Goal: Task Accomplishment & Management: Use online tool/utility

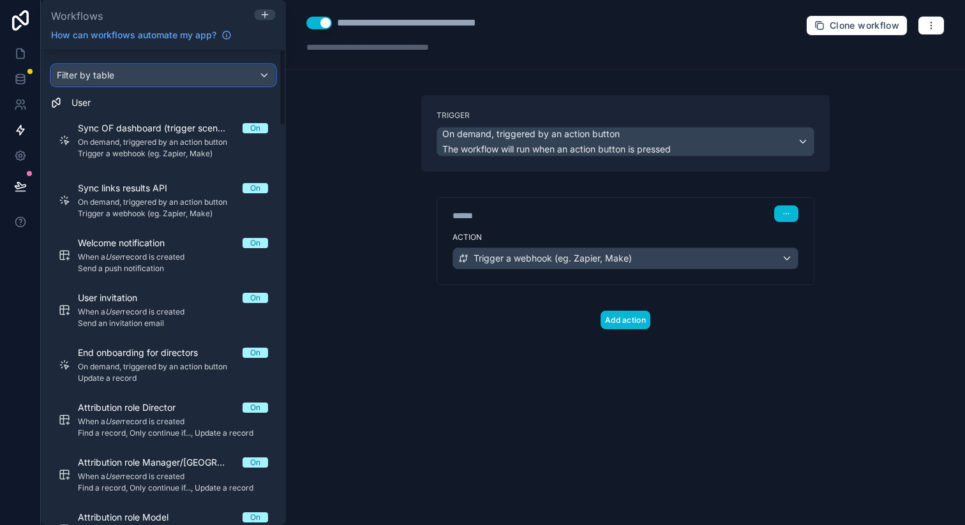
click at [105, 79] on span "Filter by table" at bounding box center [85, 75] width 57 height 11
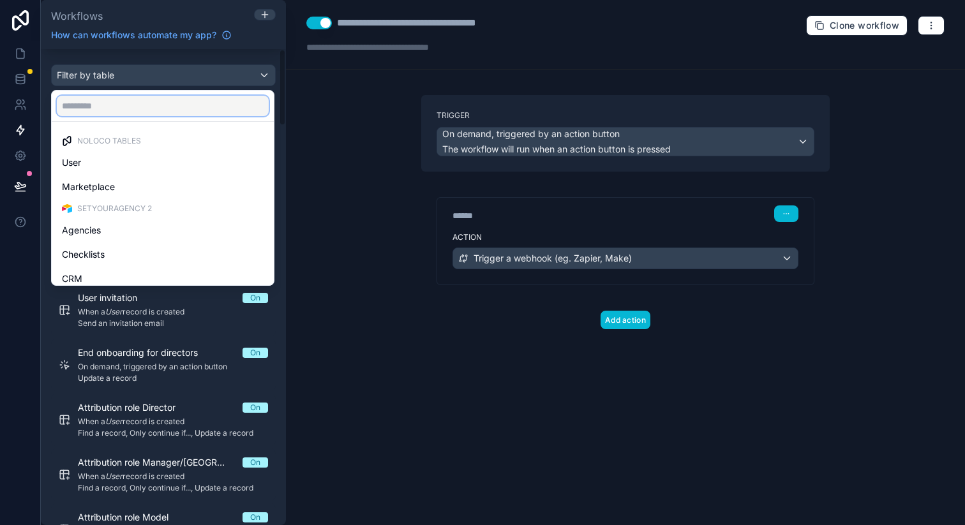
click at [109, 107] on input "text" at bounding box center [163, 106] width 212 height 20
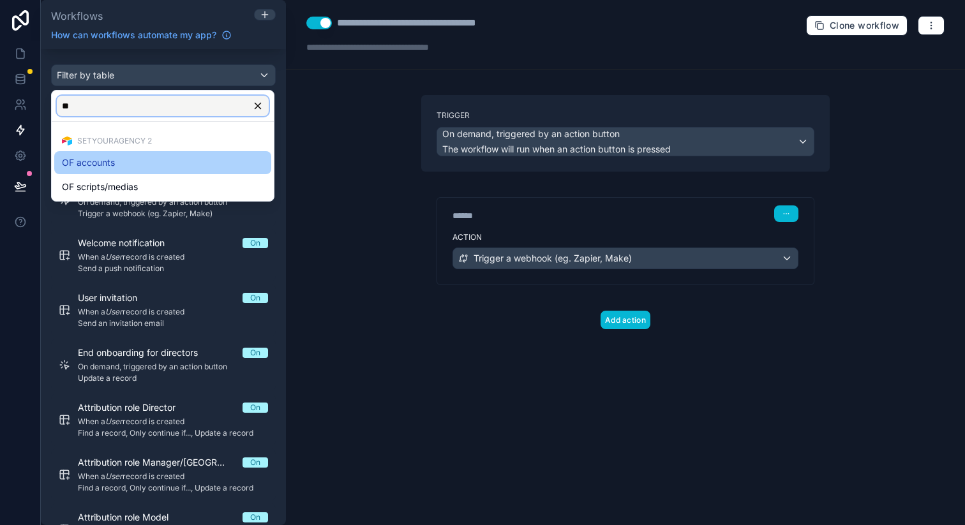
type input "**"
click at [128, 152] on div "OF accounts" at bounding box center [162, 162] width 217 height 23
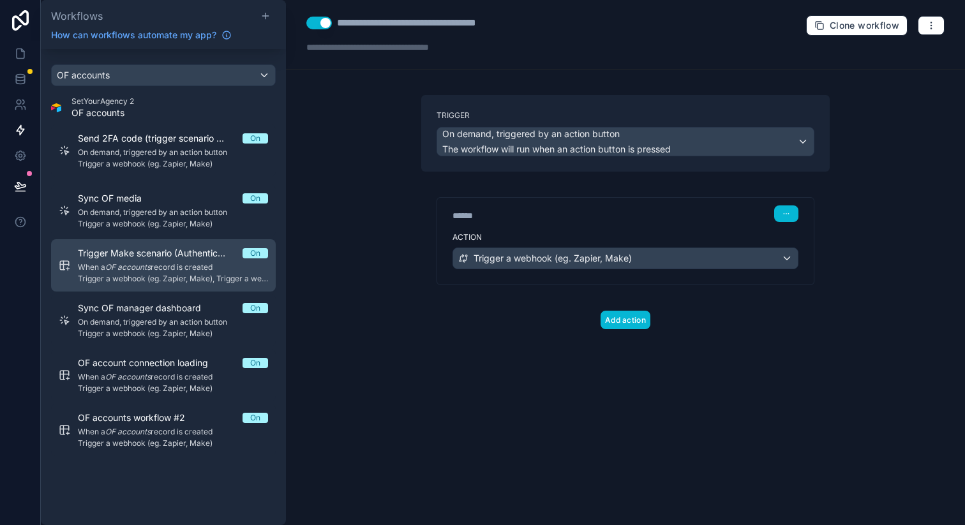
click at [183, 247] on span "Trigger Make scenario (Authentication-OF)" at bounding box center [160, 253] width 165 height 13
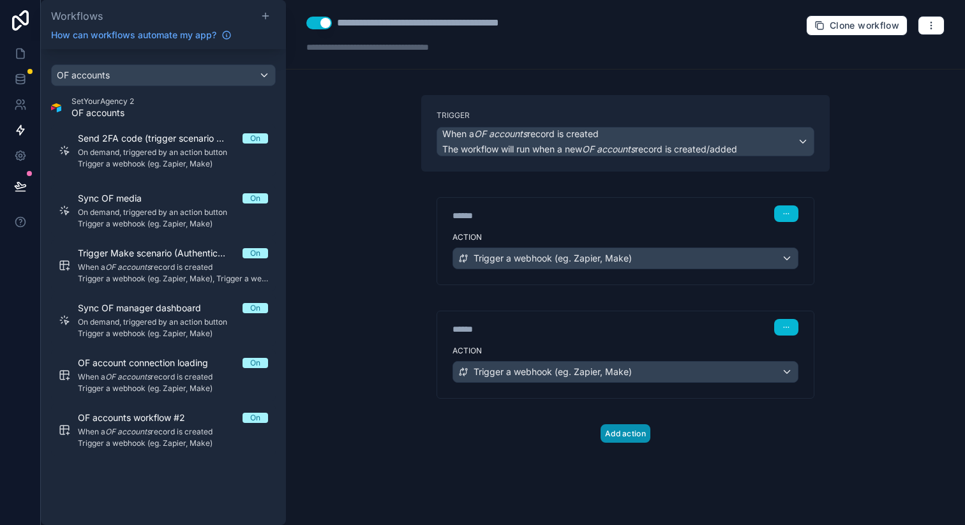
click at [614, 432] on button "Add action" at bounding box center [626, 434] width 50 height 19
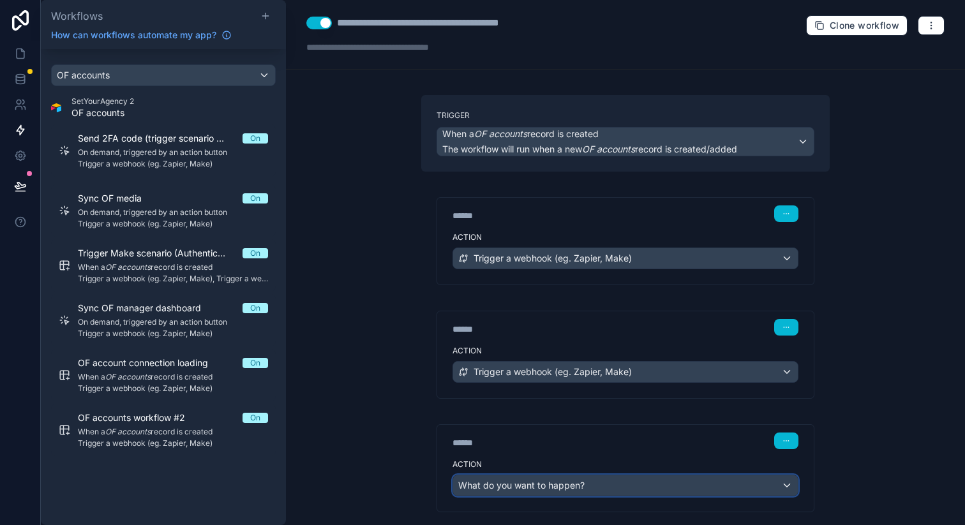
click at [643, 483] on div "What do you want to happen?" at bounding box center [625, 486] width 345 height 20
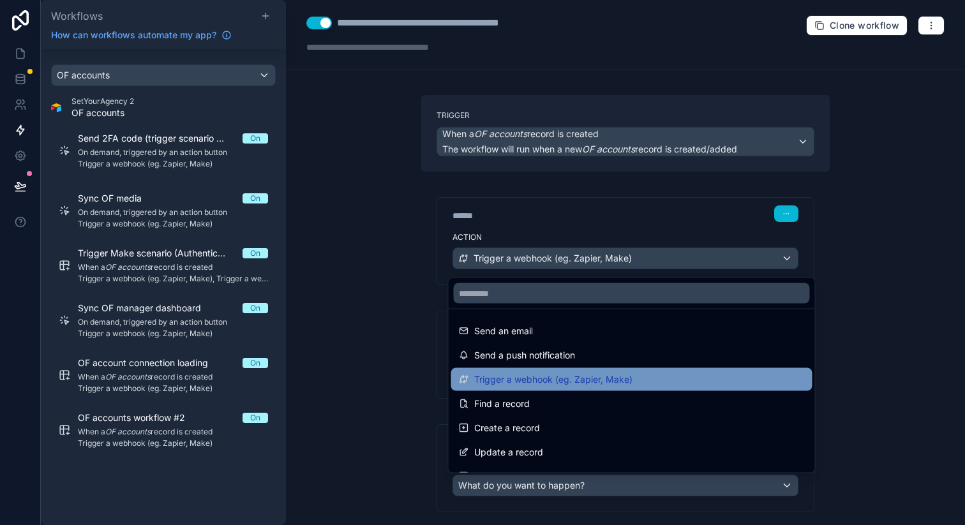
click at [568, 381] on span "Trigger a webhook (eg. Zapier, Make)" at bounding box center [553, 379] width 158 height 15
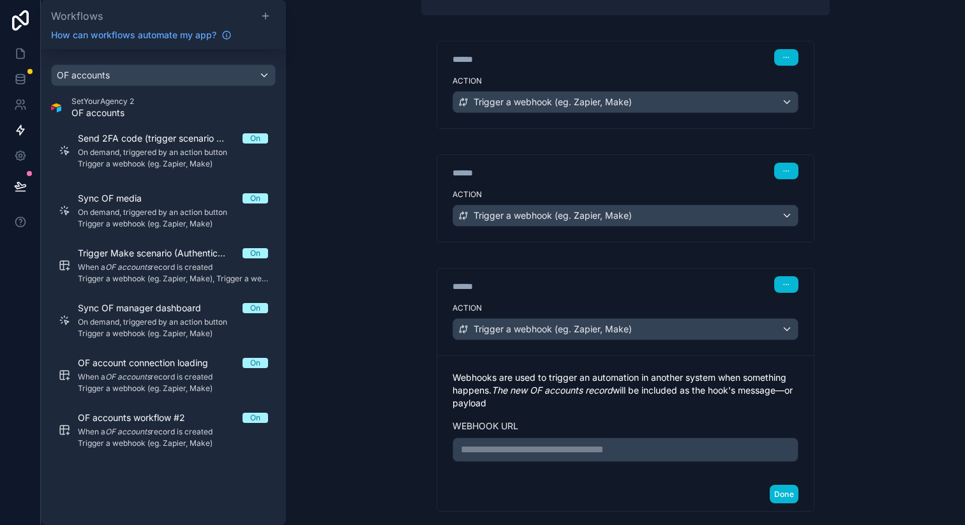
scroll to position [195, 0]
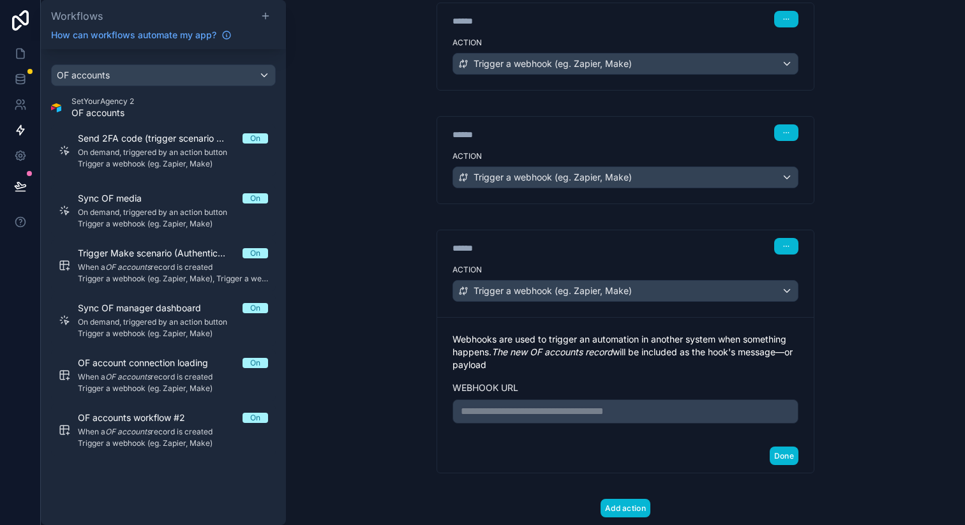
click at [576, 409] on p "**********" at bounding box center [625, 411] width 329 height 15
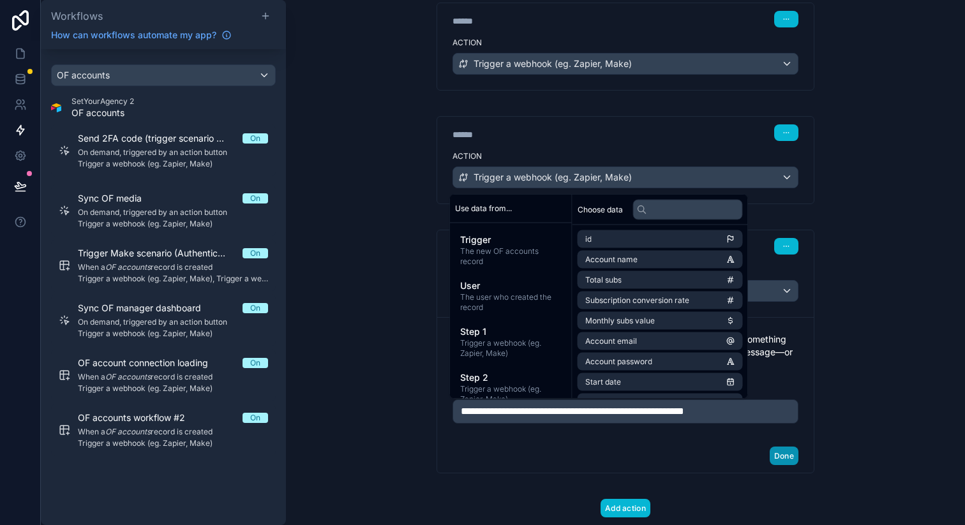
click at [780, 458] on button "Done" at bounding box center [784, 456] width 29 height 19
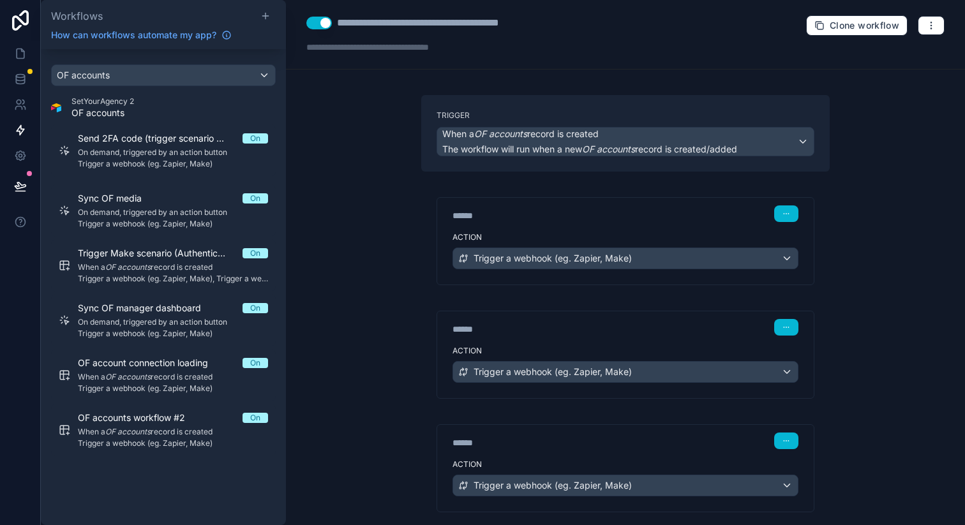
scroll to position [72, 0]
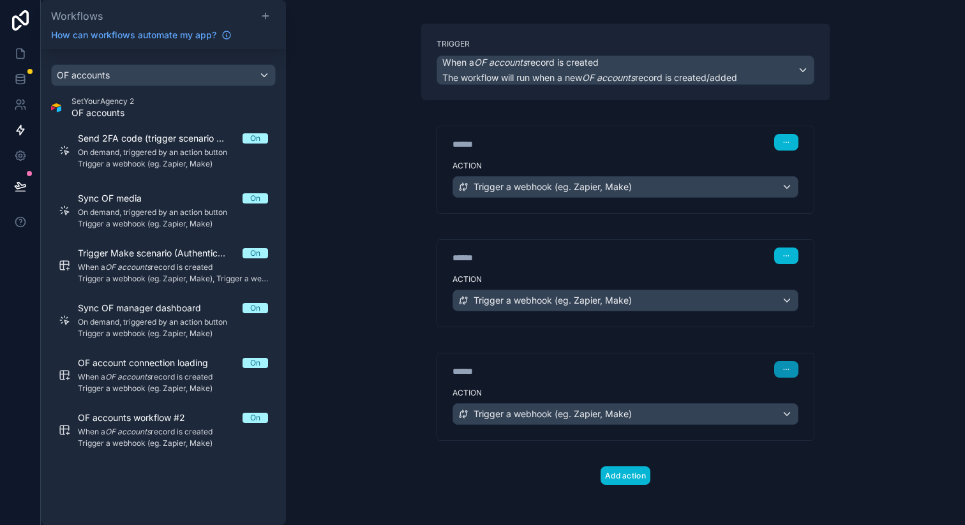
click at [783, 368] on icon "button" at bounding box center [787, 370] width 8 height 8
click at [796, 419] on span "Delete" at bounding box center [806, 418] width 24 height 10
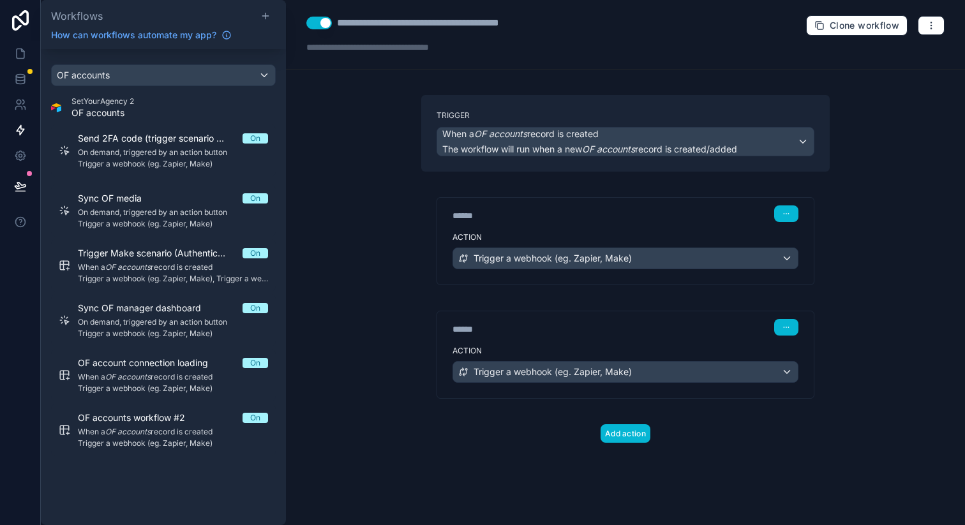
click at [259, 13] on div at bounding box center [265, 16] width 20 height 10
click at [262, 13] on icon at bounding box center [266, 16] width 10 height 10
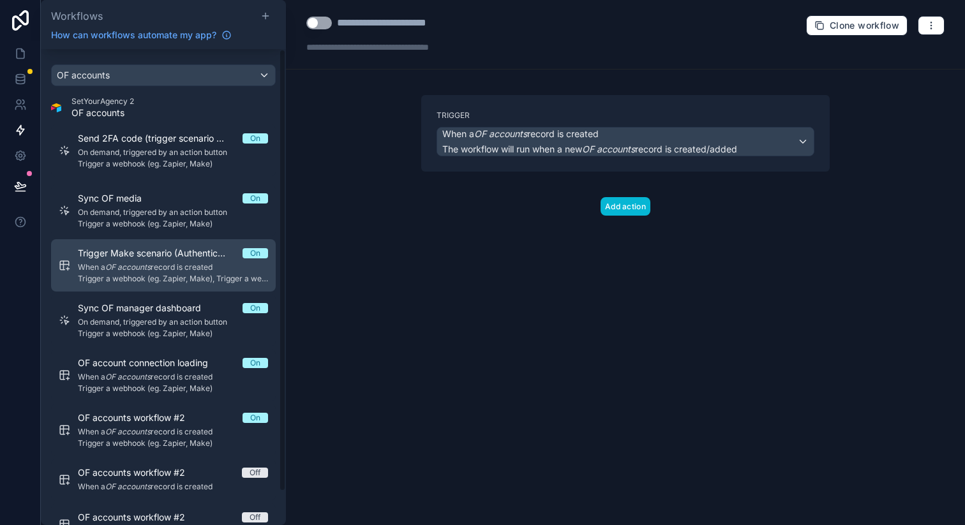
scroll to position [36, 0]
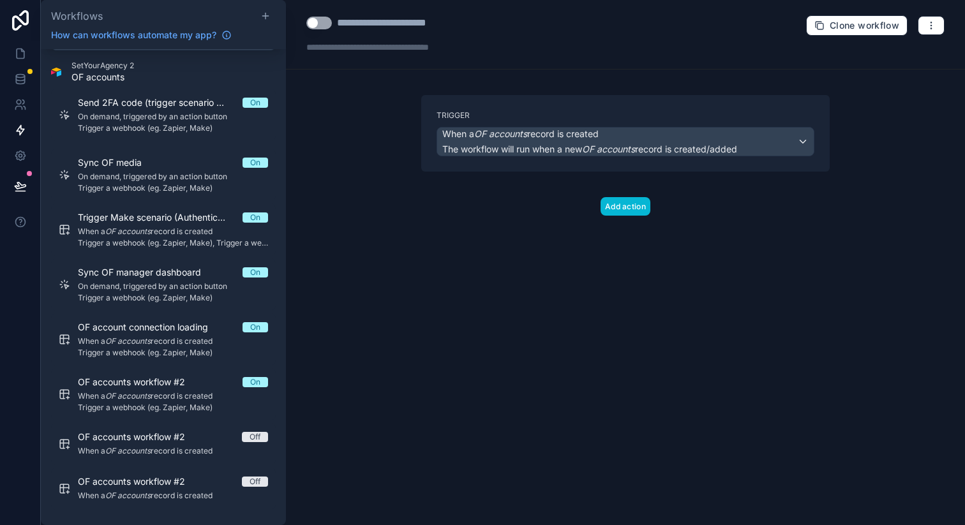
click at [372, 19] on div "**********" at bounding box center [404, 22] width 134 height 15
type div "**********"
click at [623, 202] on button "Add action" at bounding box center [626, 206] width 50 height 19
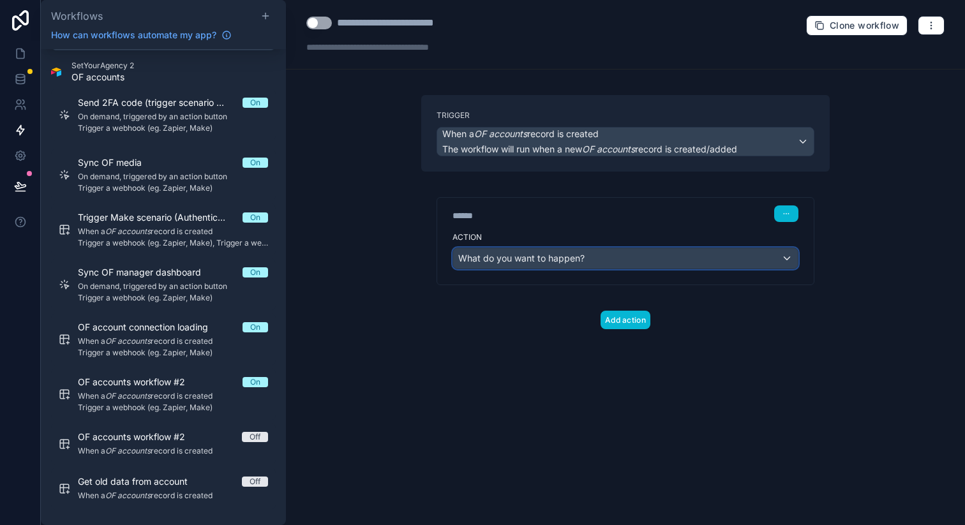
click at [614, 258] on div "What do you want to happen?" at bounding box center [625, 258] width 345 height 20
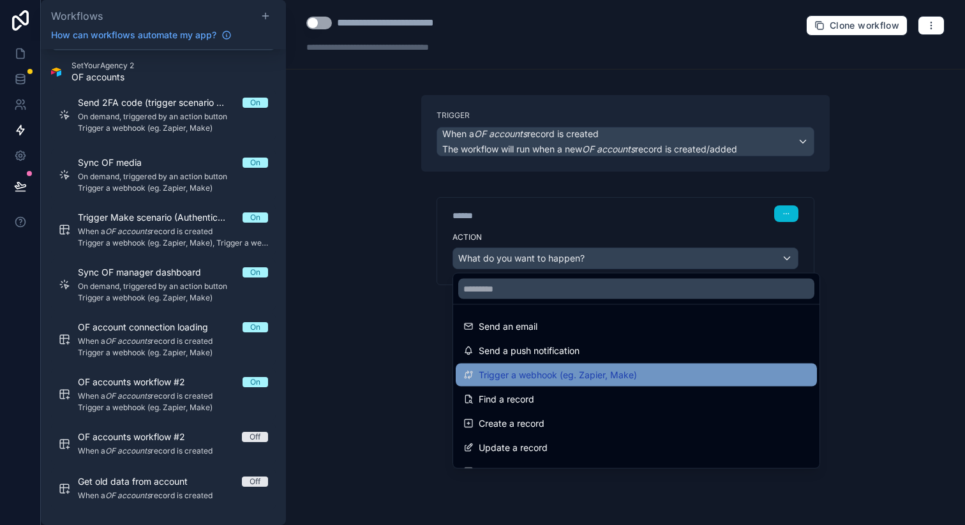
click at [549, 374] on span "Trigger a webhook (eg. Zapier, Make)" at bounding box center [558, 375] width 158 height 15
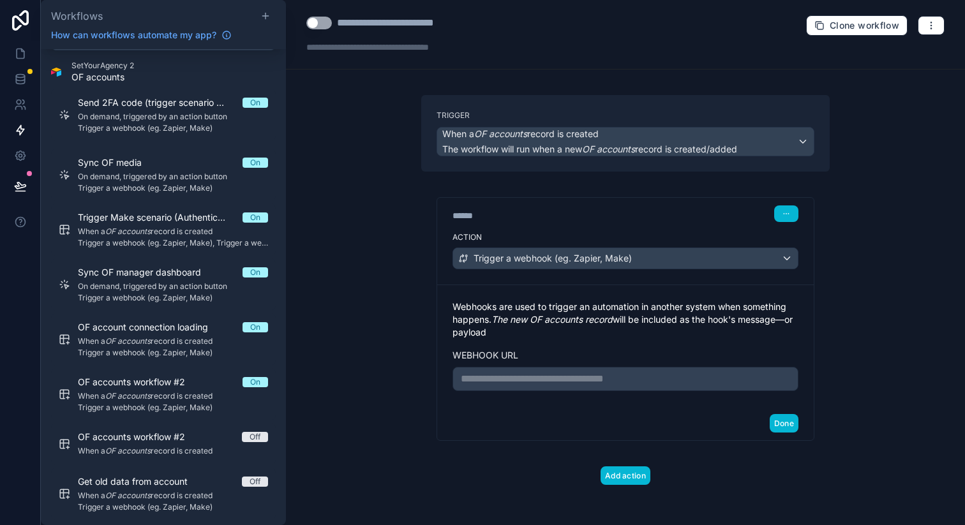
click at [581, 376] on p "**********" at bounding box center [625, 379] width 329 height 15
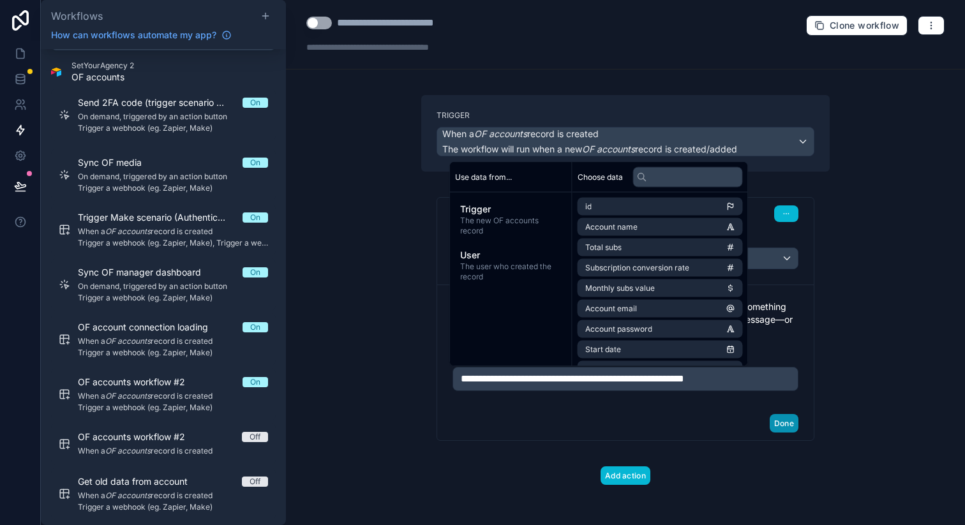
click at [785, 423] on button "Done" at bounding box center [784, 423] width 29 height 19
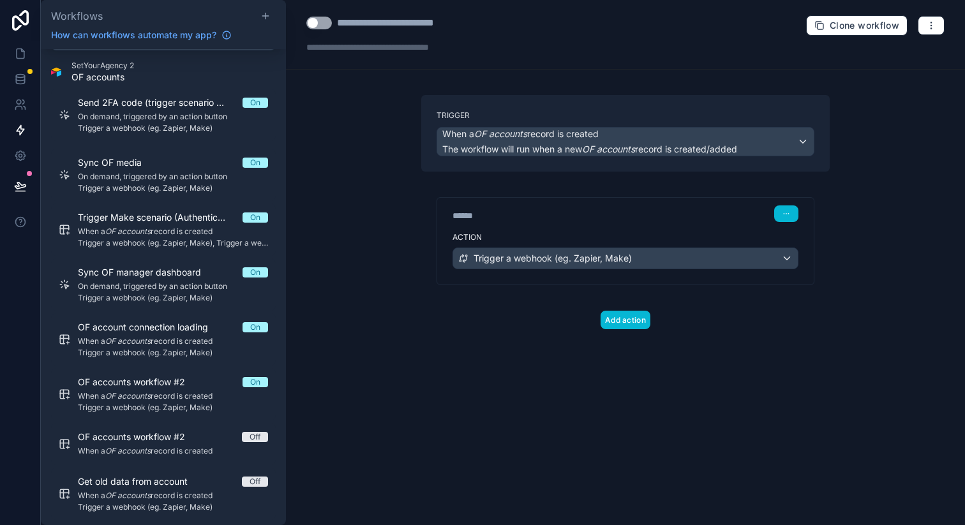
click at [321, 24] on button "Use setting" at bounding box center [319, 23] width 26 height 13
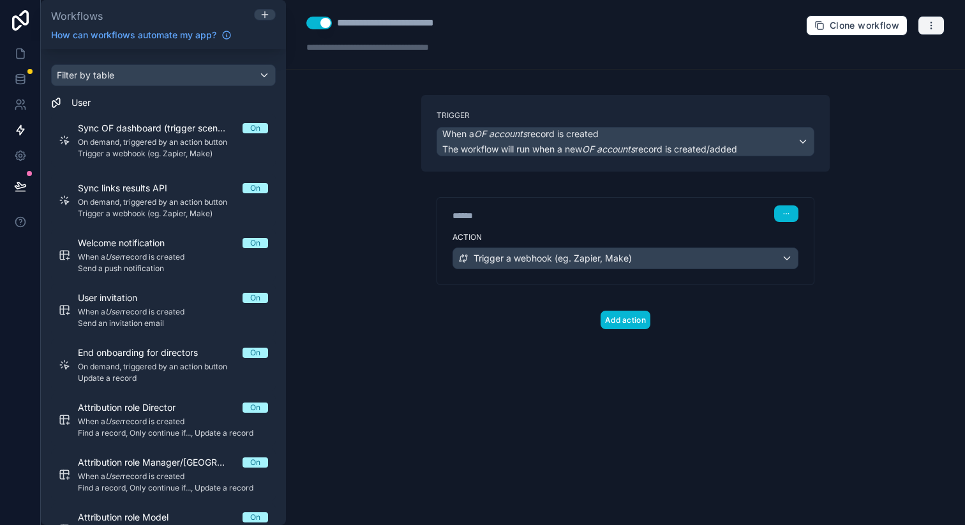
click at [930, 24] on icon "button" at bounding box center [931, 25] width 10 height 10
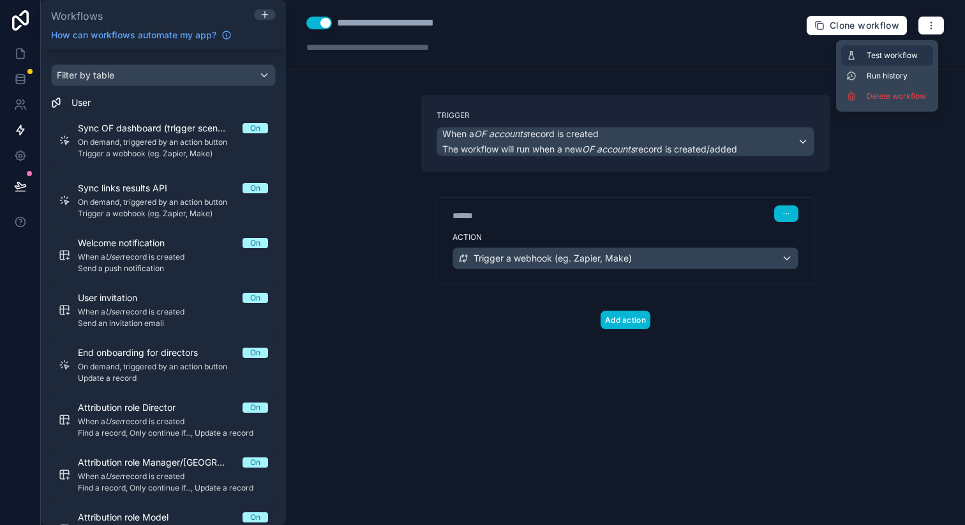
click at [896, 57] on span "Test workflow" at bounding box center [897, 55] width 61 height 10
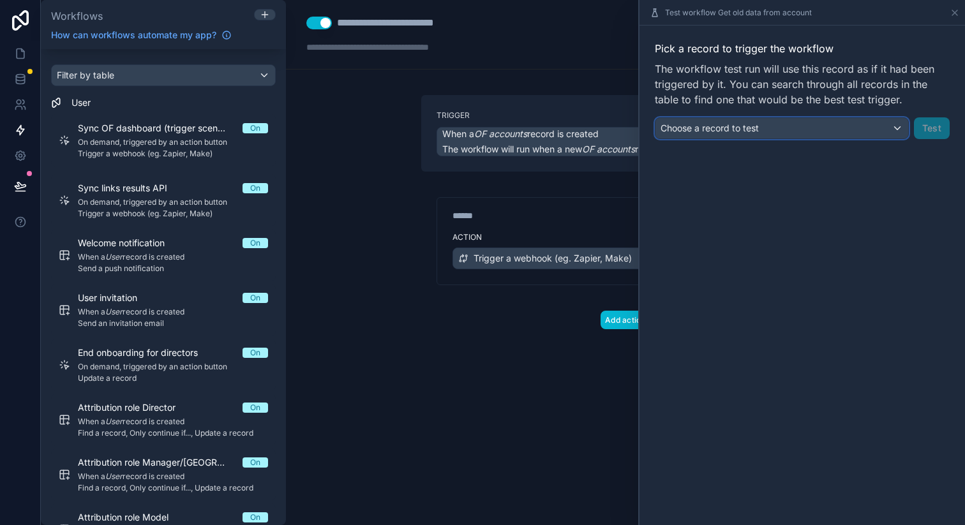
click at [772, 130] on div "Choose a record to test" at bounding box center [782, 128] width 253 height 20
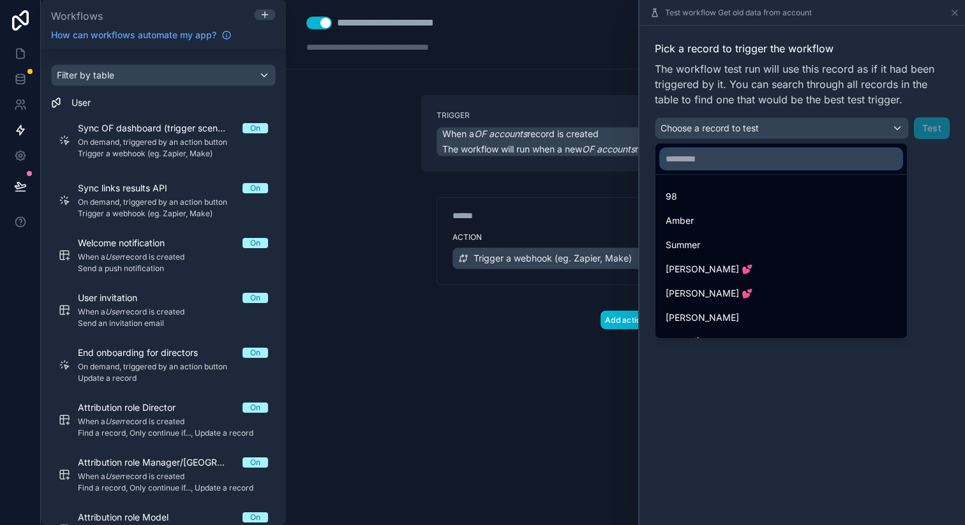
click at [727, 158] on input "text" at bounding box center [781, 159] width 241 height 20
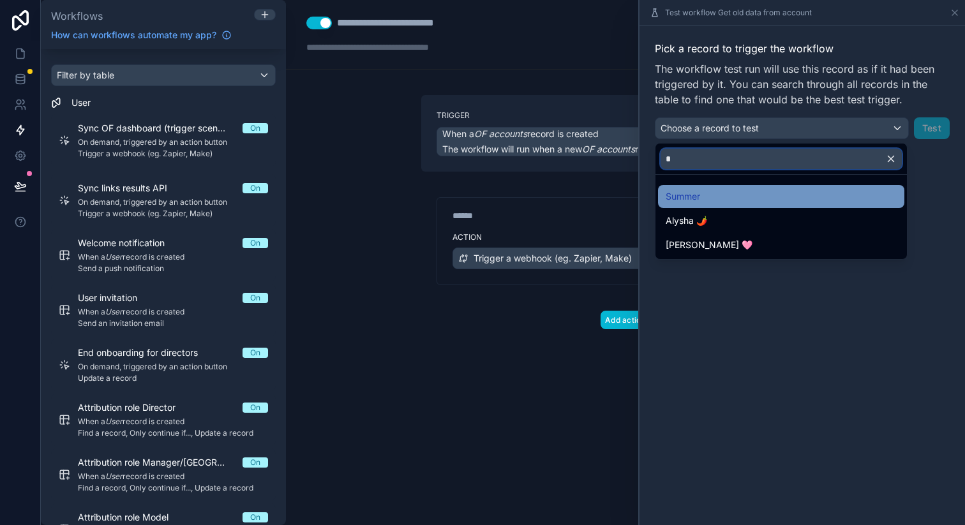
type input "*"
click at [694, 199] on span "Summer" at bounding box center [683, 196] width 34 height 15
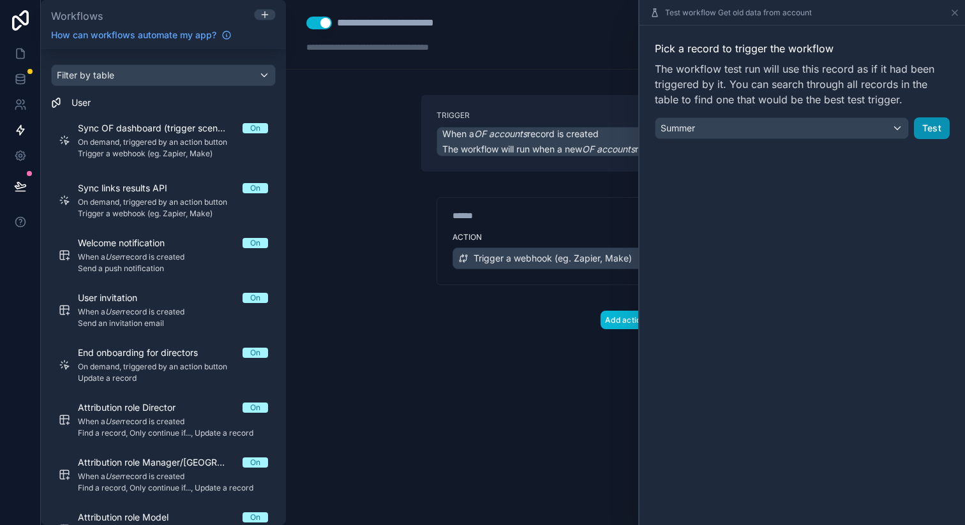
click at [931, 136] on button "Test" at bounding box center [932, 128] width 36 height 22
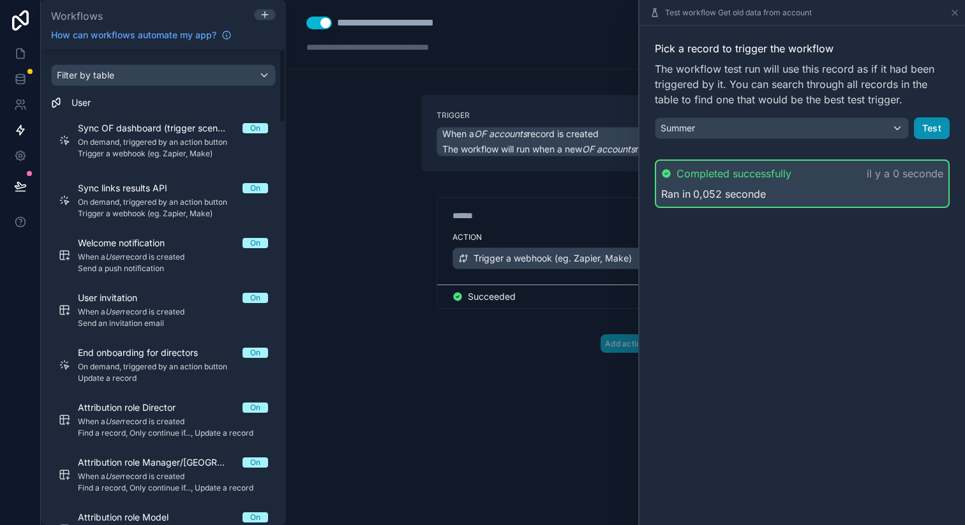
click at [932, 123] on button "Test" at bounding box center [932, 128] width 36 height 22
click at [939, 127] on button "Test" at bounding box center [932, 128] width 36 height 22
